Goal: Task Accomplishment & Management: Manage account settings

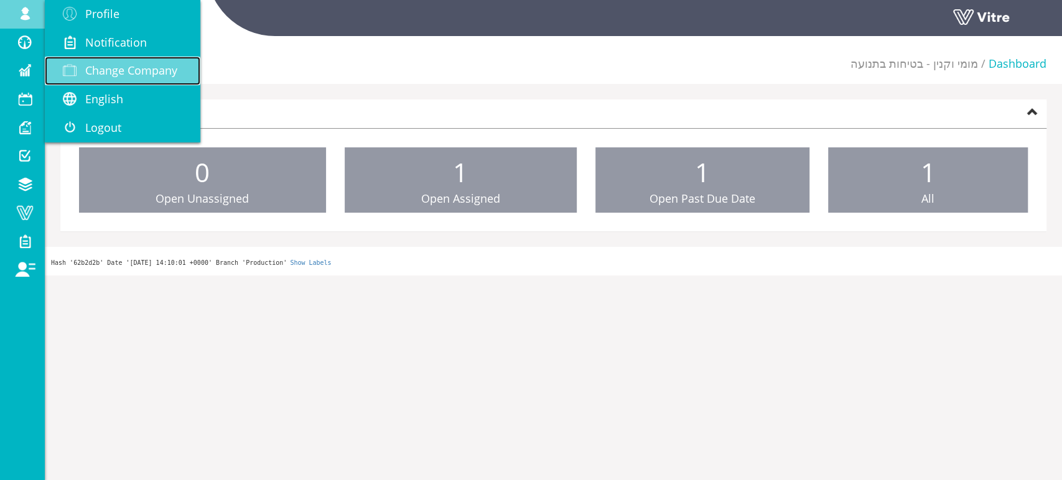
click at [117, 67] on span "Change Company" at bounding box center [131, 70] width 92 height 15
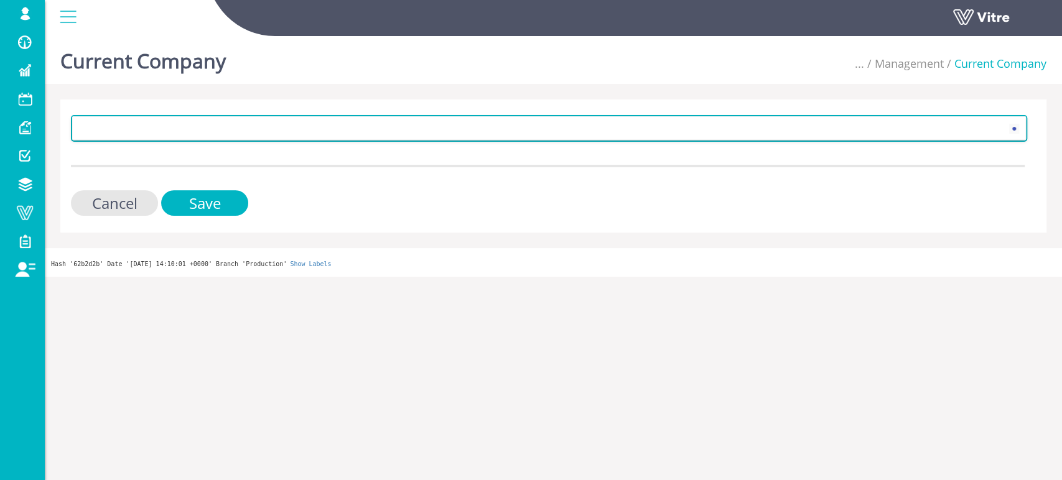
click at [228, 130] on span at bounding box center [538, 128] width 930 height 22
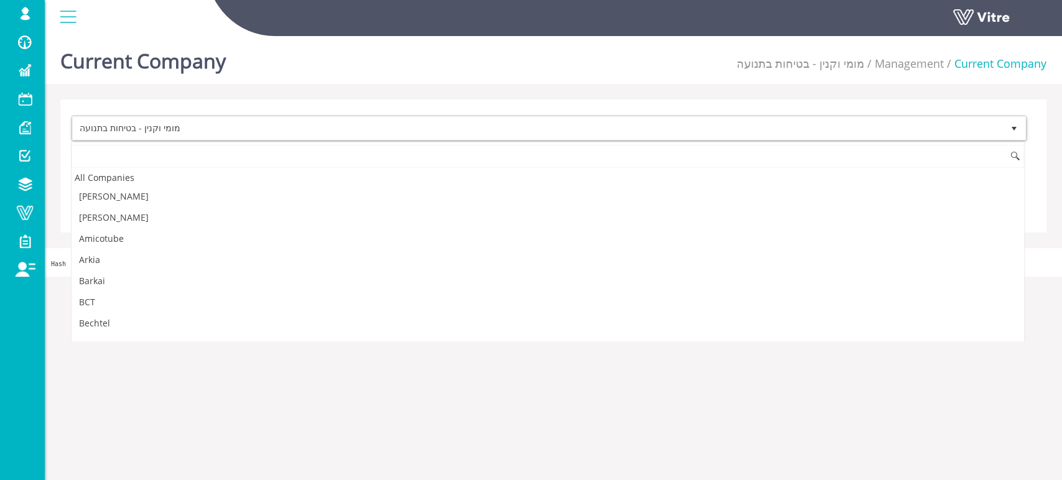
scroll to position [2139, 0]
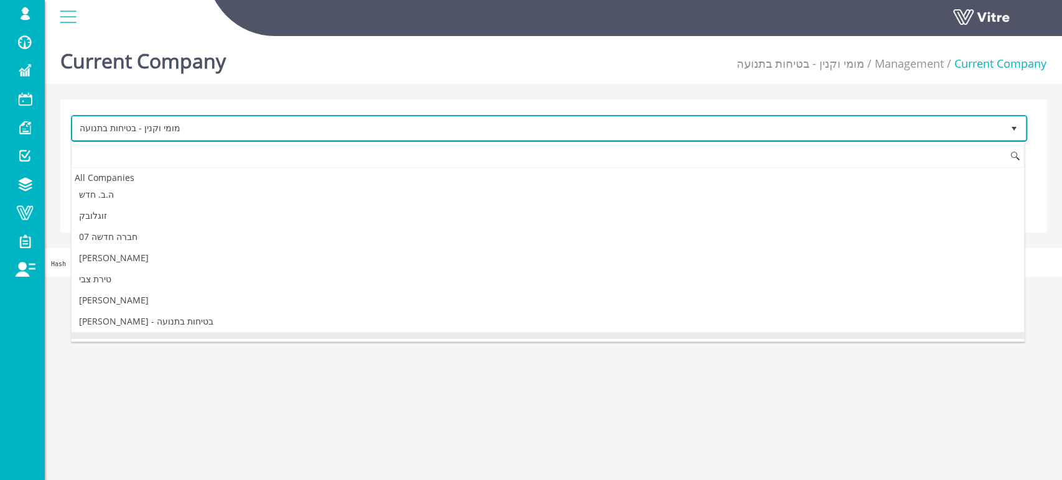
click at [228, 130] on span "מומי וקנין - בטיחות בתנועה" at bounding box center [538, 128] width 930 height 22
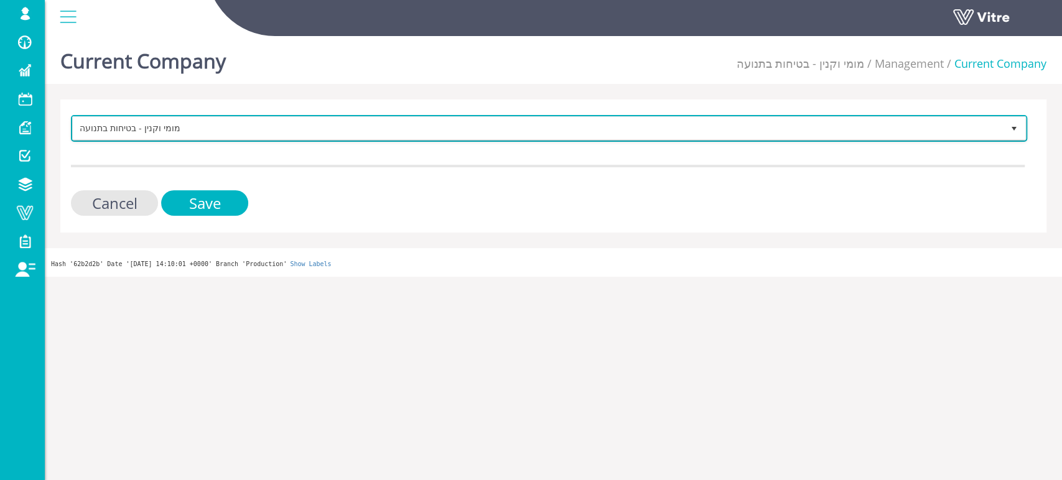
click at [228, 130] on span "מומי וקנין - בטיחות בתנועה" at bounding box center [538, 128] width 930 height 22
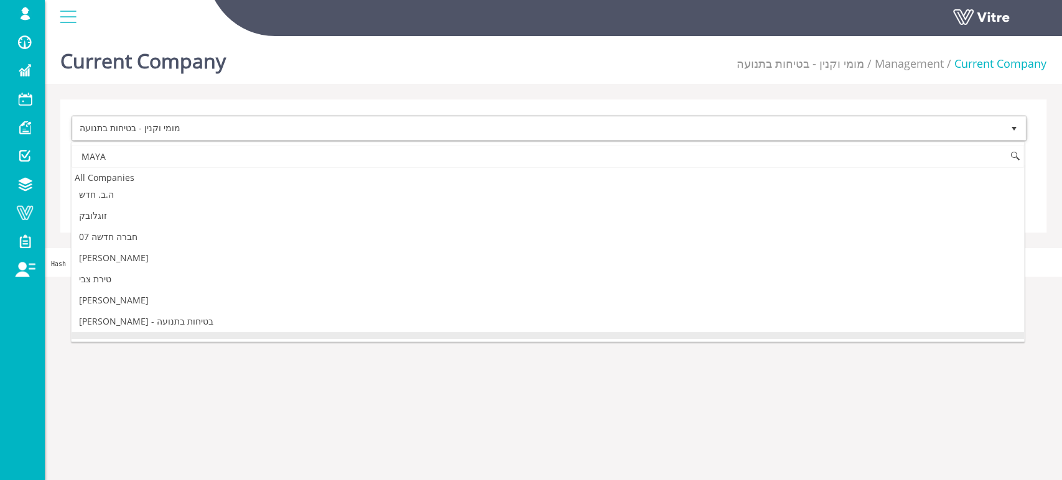
scroll to position [0, 0]
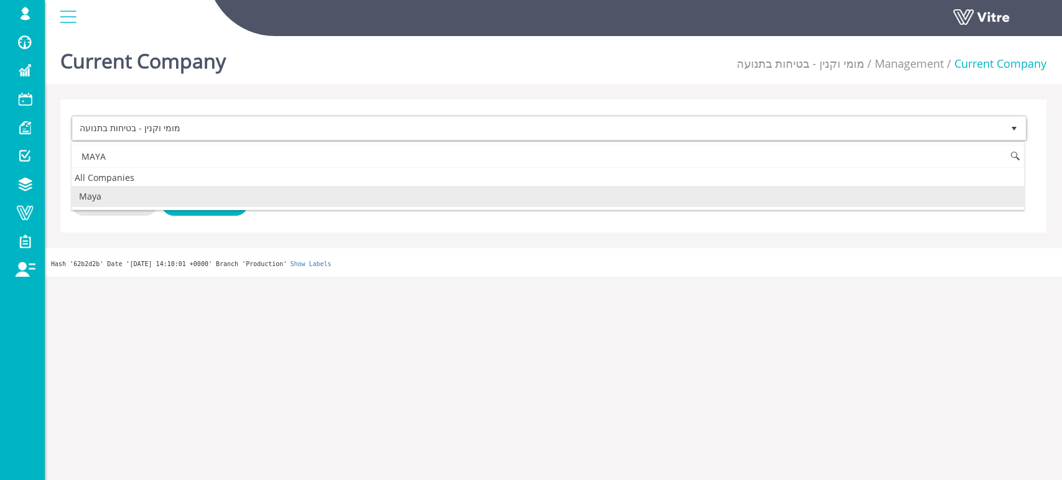
click at [98, 195] on li "Maya" at bounding box center [548, 196] width 953 height 21
type input "MAYA"
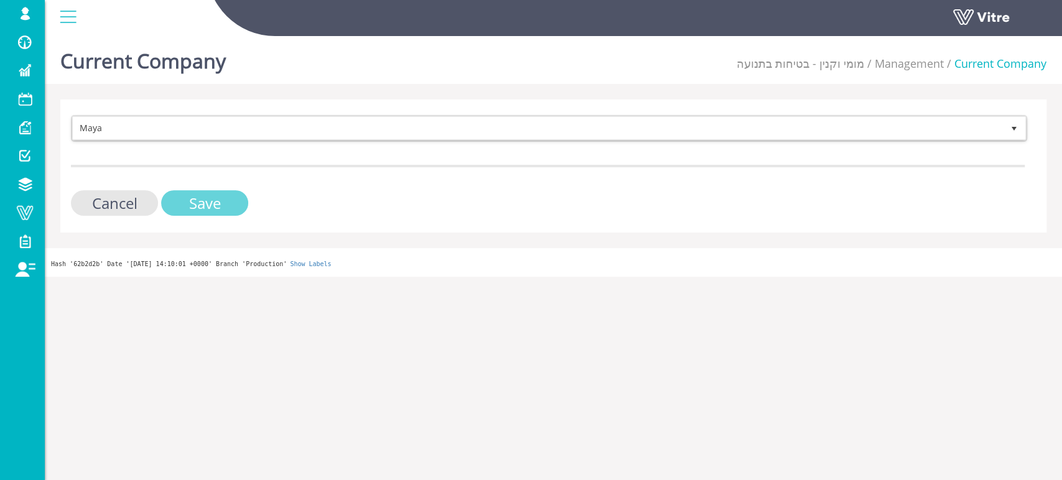
click at [187, 197] on input "Save" at bounding box center [204, 203] width 87 height 26
